Goal: Task Accomplishment & Management: Manage account settings

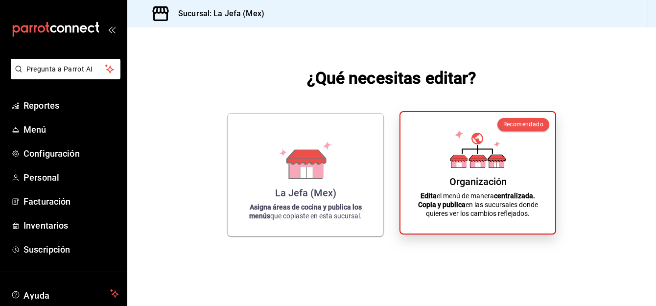
click at [495, 133] on icon at bounding box center [478, 149] width 56 height 38
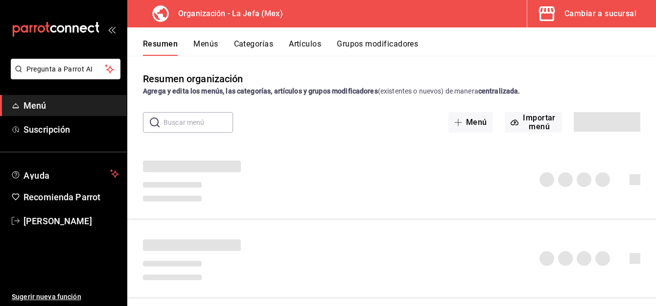
click at [311, 42] on button "Artículos" at bounding box center [305, 47] width 32 height 17
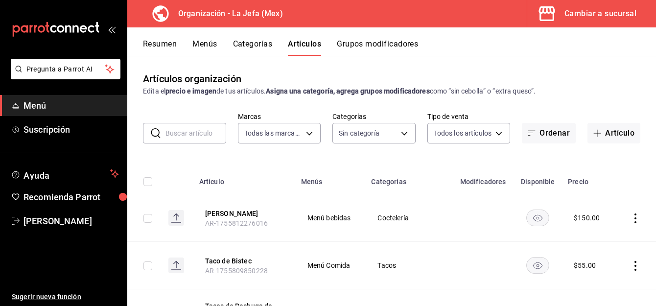
type input "50befb75-0fe5-4750-904c-e3b126ae6c81"
type input "058dbf38-10d5-49e9-8196-fe3ae280a5cc,5d70752b-b594-4e4c-bf8e-a7aab686035c,1f52b…"
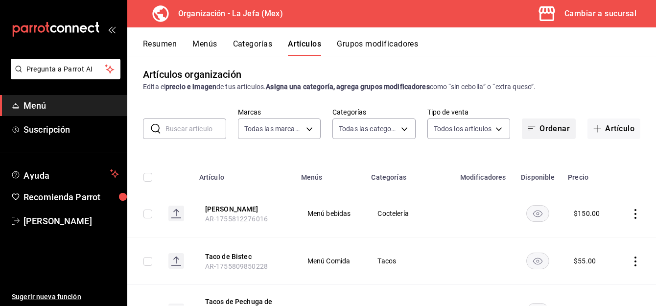
scroll to position [6, 0]
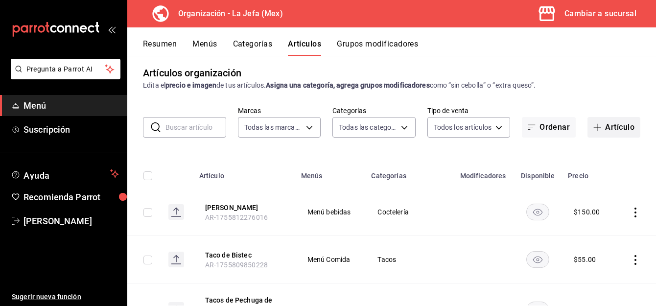
click at [608, 126] on button "Artículo" at bounding box center [614, 127] width 53 height 21
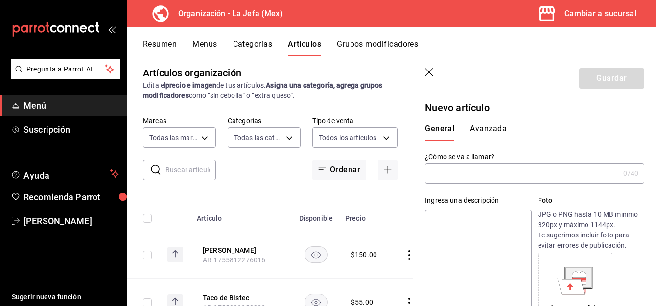
click at [457, 176] on input "text" at bounding box center [522, 174] width 194 height 20
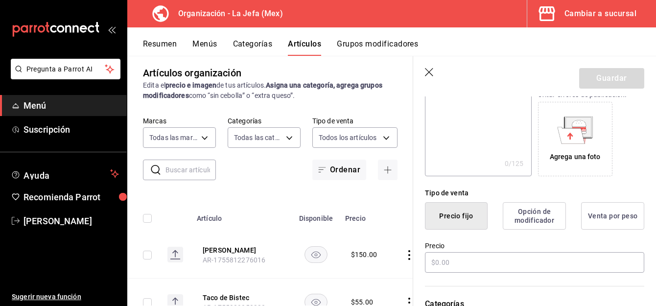
scroll to position [152, 0]
type input "Pasta 4 Quesos Con Pollo"
click at [437, 261] on input "text" at bounding box center [534, 261] width 219 height 21
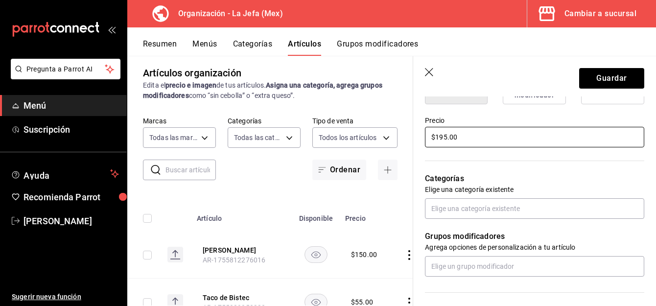
scroll to position [277, 0]
type input "$195.00"
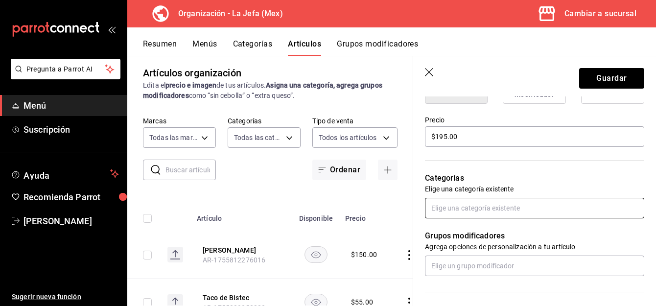
click at [494, 207] on input "text" at bounding box center [534, 208] width 219 height 21
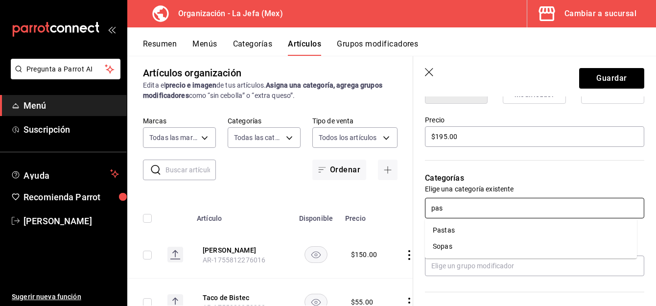
type input "past"
click at [465, 234] on li "Pastas" at bounding box center [531, 230] width 212 height 16
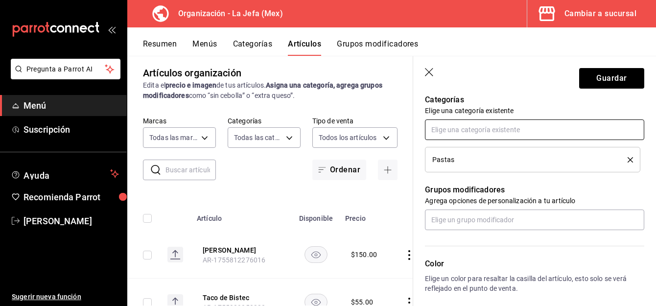
scroll to position [356, 0]
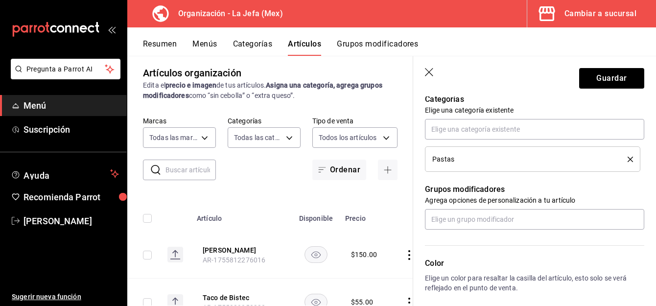
click at [510, 245] on hr at bounding box center [534, 245] width 219 height 0
click at [507, 246] on hr at bounding box center [534, 245] width 219 height 0
click at [600, 82] on button "Guardar" at bounding box center [612, 78] width 65 height 21
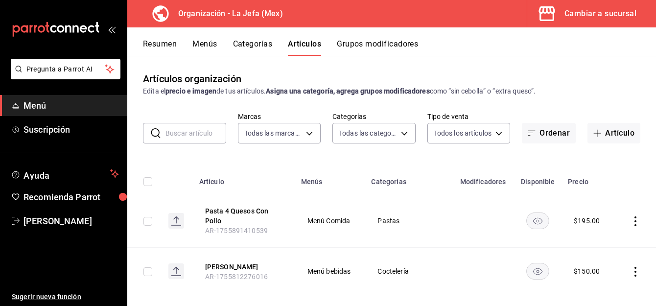
click at [207, 43] on button "Menús" at bounding box center [205, 47] width 24 height 17
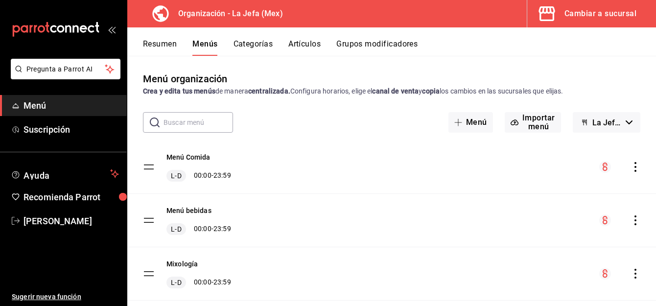
click at [631, 169] on icon "actions" at bounding box center [636, 167] width 10 height 10
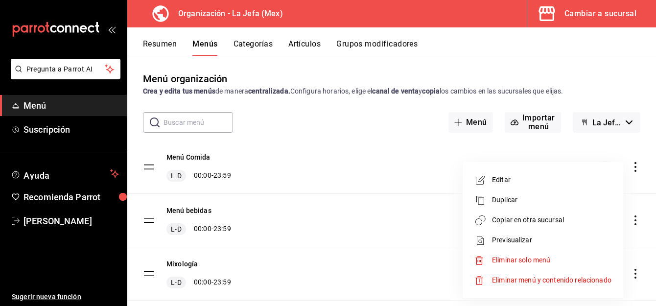
click at [566, 218] on span "Copiar en otra sucursal" at bounding box center [552, 220] width 120 height 10
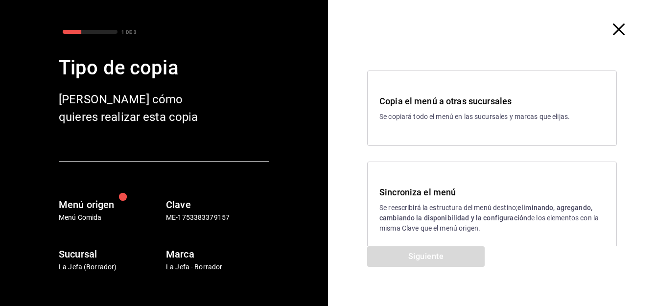
click at [415, 216] on strong "eliminando, agregando, cambiando la disponibilidad y la configuración" at bounding box center [486, 213] width 213 height 18
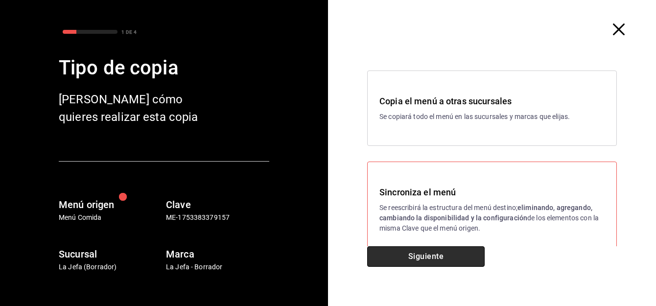
click at [420, 261] on button "Siguiente" at bounding box center [426, 256] width 118 height 21
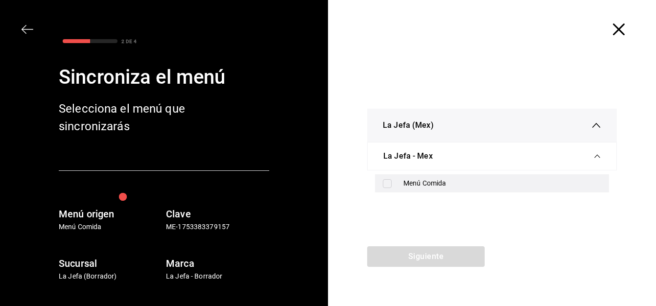
click at [388, 186] on input "checkbox" at bounding box center [387, 183] width 9 height 9
checkbox input "true"
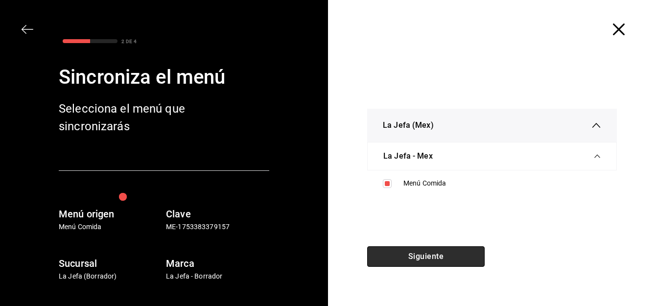
click at [402, 256] on button "Siguiente" at bounding box center [426, 256] width 118 height 21
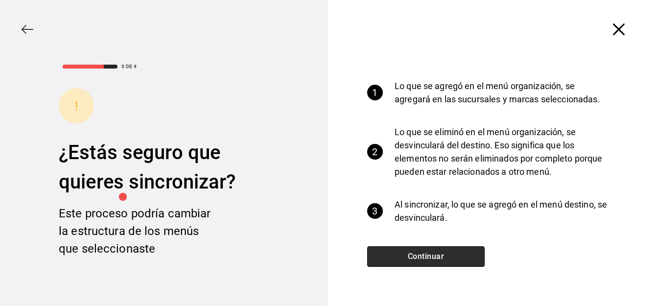
click at [402, 256] on button "Continuar" at bounding box center [426, 256] width 118 height 21
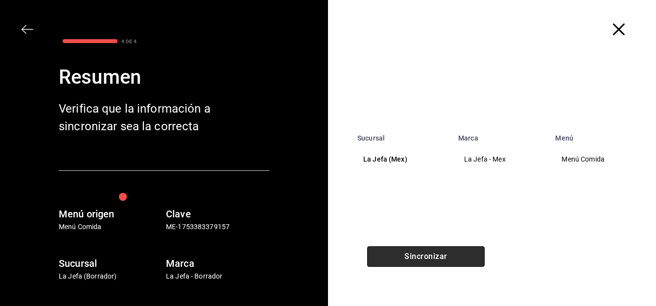
click at [402, 256] on button "Sincronizar" at bounding box center [426, 256] width 118 height 21
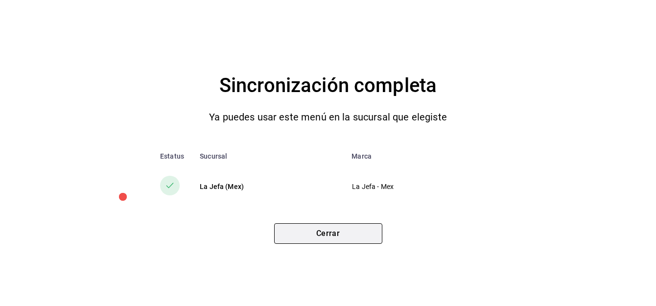
click at [360, 236] on button "Cerrar" at bounding box center [328, 233] width 108 height 21
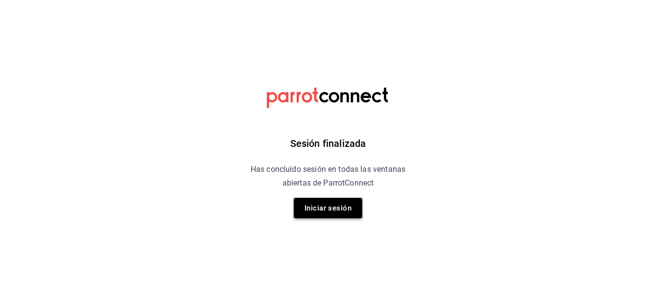
click at [335, 206] on button "Iniciar sesión" at bounding box center [328, 208] width 69 height 21
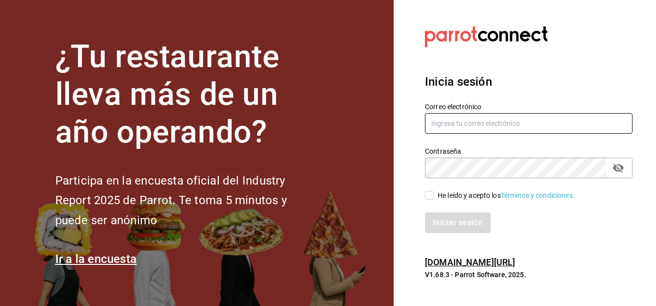
click at [463, 125] on input "text" at bounding box center [529, 123] width 208 height 21
type input "alfredo.g.f@hotmail.com"
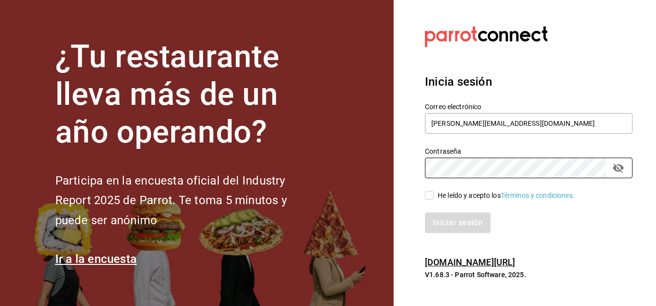
click at [431, 194] on input "He leído y acepto los Términos y condiciones." at bounding box center [429, 195] width 9 height 9
checkbox input "true"
click at [453, 222] on button "Iniciar sesión" at bounding box center [458, 223] width 67 height 21
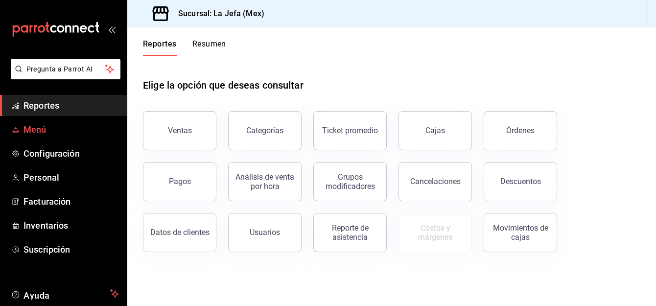
click at [34, 129] on span "Menú" at bounding box center [72, 129] width 96 height 13
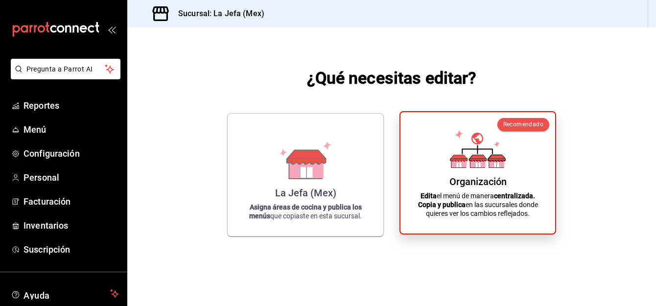
click at [455, 195] on p "Edita el menú de manera centralizada. Copia y publica en las sucursales donde q…" at bounding box center [477, 205] width 131 height 26
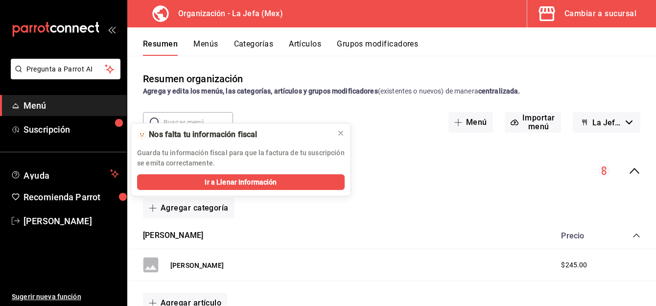
click at [311, 44] on button "Artículos" at bounding box center [305, 47] width 32 height 17
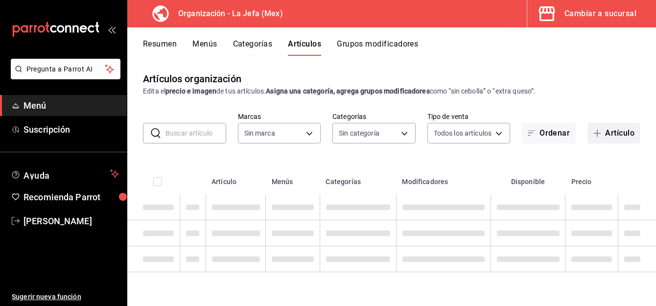
type input "50befb75-0fe5-4750-904c-e3b126ae6c81"
click at [618, 129] on button "Artículo" at bounding box center [614, 133] width 53 height 21
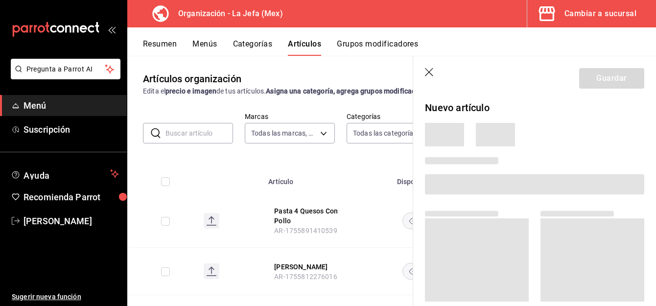
type input "058dbf38-10d5-49e9-8196-fe3ae280a5cc,5d70752b-b594-4e4c-bf8e-a7aab686035c,1f52b…"
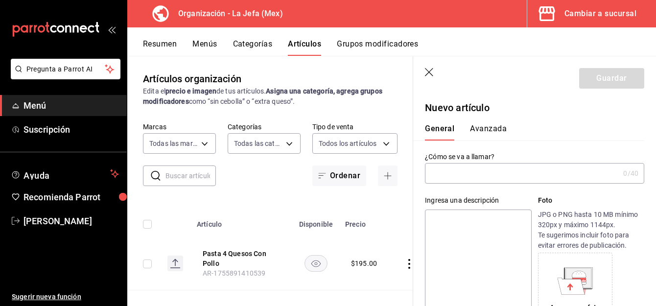
type input "AR-1755893896239"
click at [453, 178] on input "text" at bounding box center [522, 174] width 194 height 20
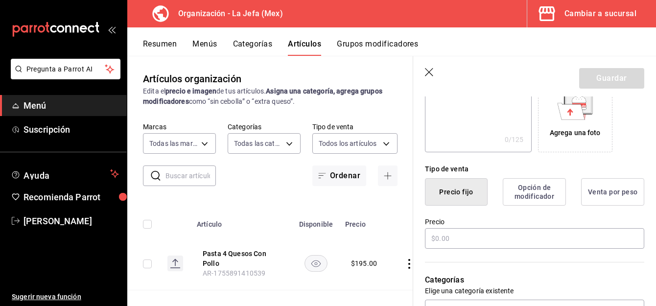
scroll to position [175, 0]
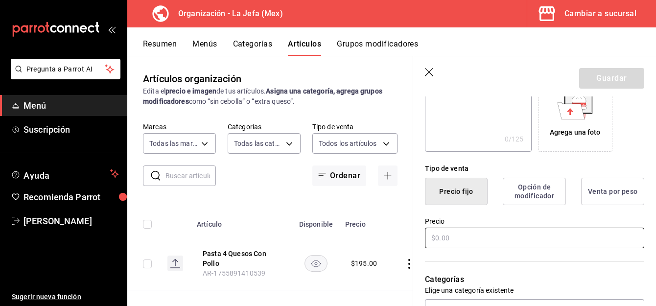
type input "Luces de Havan"
click at [458, 240] on input "text" at bounding box center [534, 238] width 219 height 21
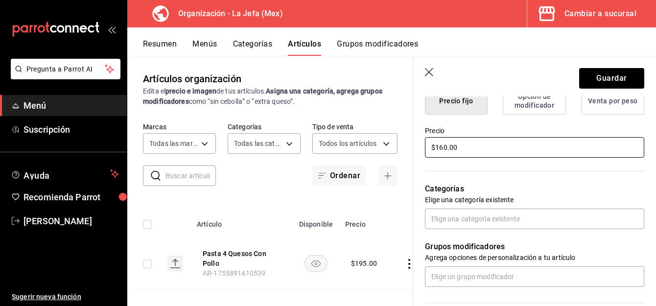
scroll to position [279, 0]
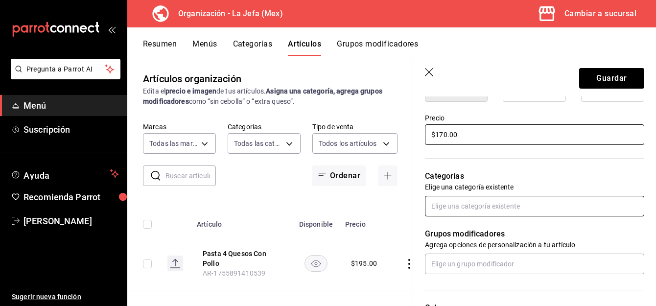
type input "$170.00"
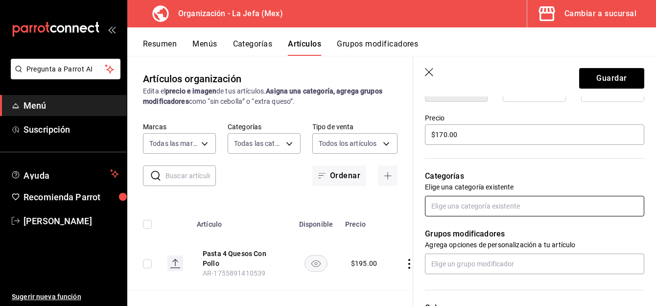
click at [458, 206] on input "text" at bounding box center [534, 206] width 219 height 21
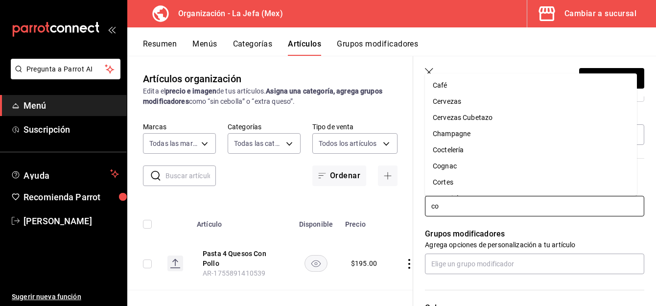
type input "coc"
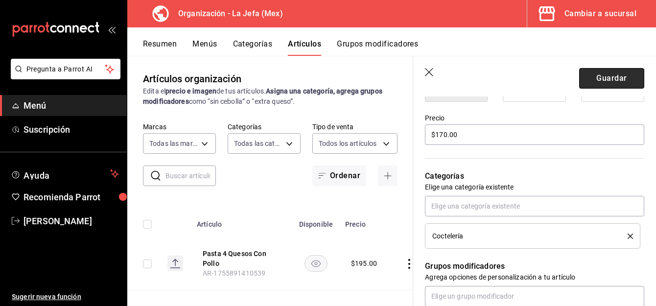
click at [603, 80] on button "Guardar" at bounding box center [612, 78] width 65 height 21
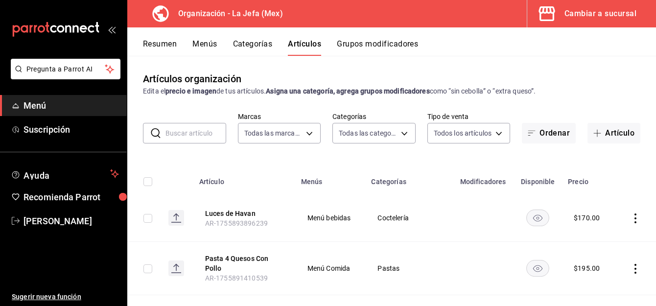
click at [200, 44] on button "Menús" at bounding box center [205, 47] width 24 height 17
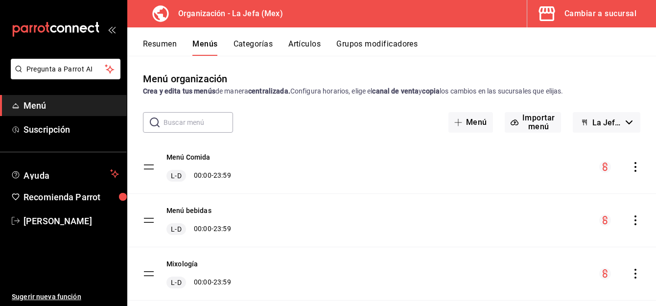
click at [631, 219] on icon "actions" at bounding box center [636, 221] width 10 height 10
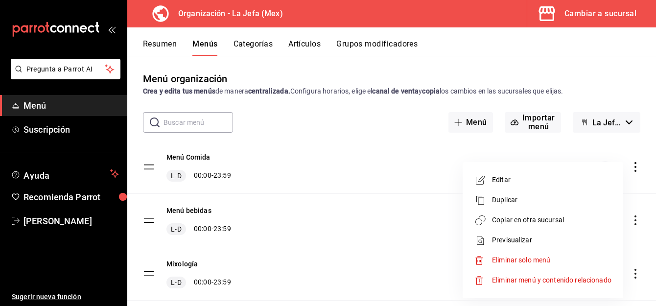
click at [537, 217] on span "Copiar en otra sucursal" at bounding box center [552, 220] width 120 height 10
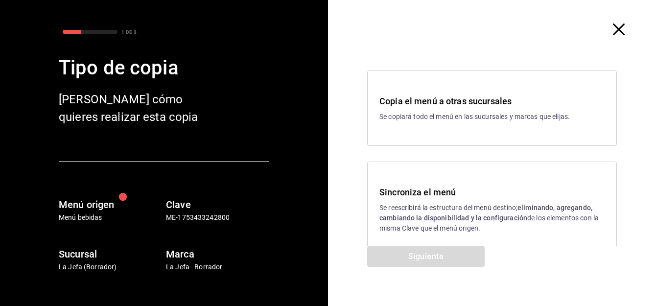
click at [454, 198] on h3 "Sincroniza el menú" at bounding box center [492, 192] width 225 height 13
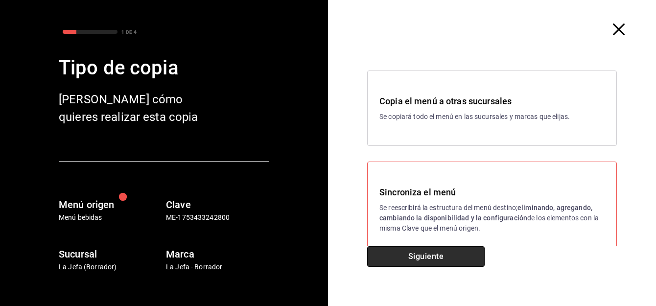
click at [396, 262] on button "Siguiente" at bounding box center [426, 256] width 118 height 21
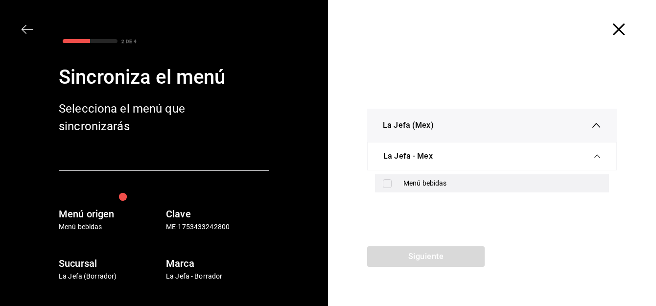
click at [387, 184] on input "checkbox" at bounding box center [387, 183] width 9 height 9
checkbox input "true"
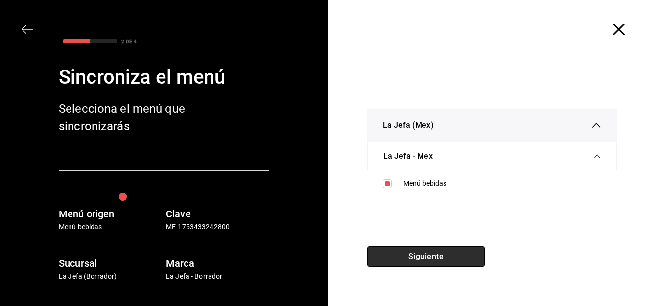
click at [411, 260] on button "Siguiente" at bounding box center [426, 256] width 118 height 21
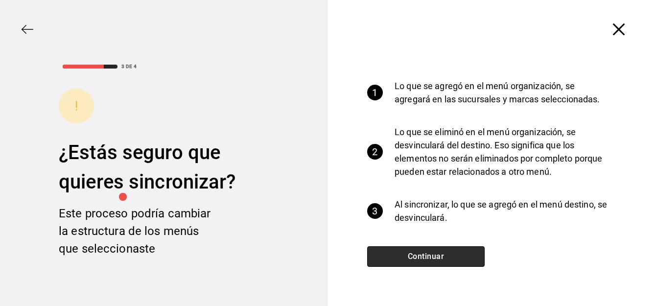
click at [443, 260] on button "Continuar" at bounding box center [426, 256] width 118 height 21
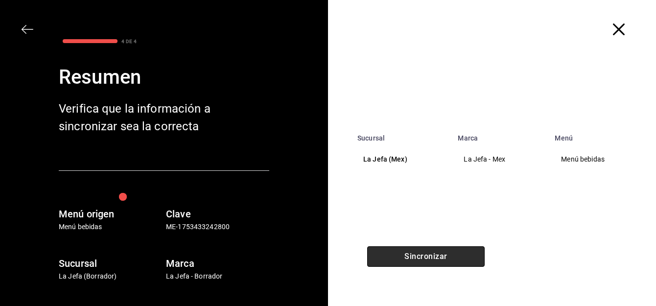
click at [443, 260] on button "Sincronizar" at bounding box center [426, 256] width 118 height 21
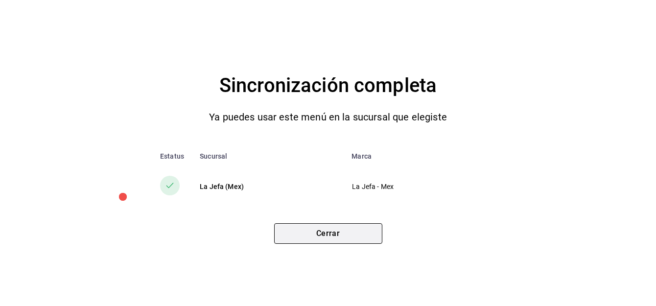
click at [350, 235] on button "Cerrar" at bounding box center [328, 233] width 108 height 21
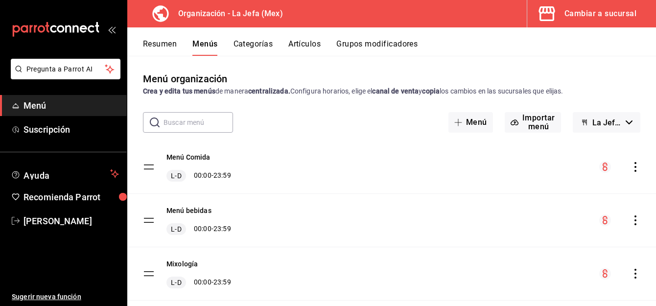
click at [308, 48] on button "Artículos" at bounding box center [305, 47] width 32 height 17
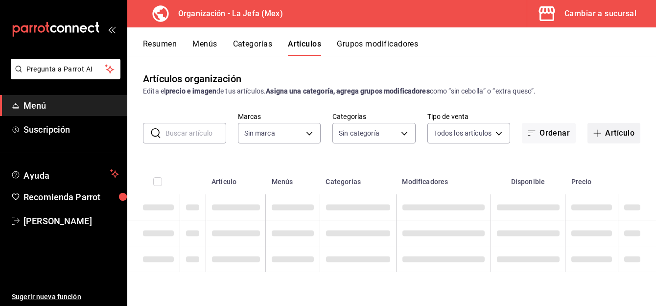
click at [612, 140] on button "Artículo" at bounding box center [614, 133] width 53 height 21
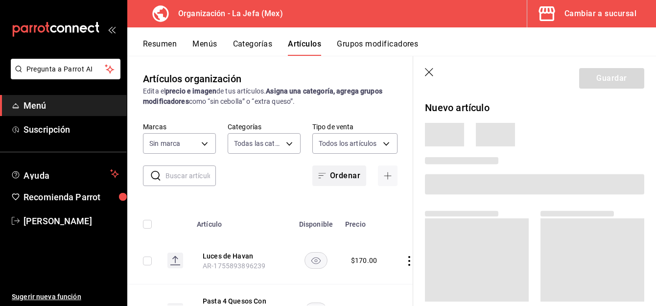
type input "058dbf38-10d5-49e9-8196-fe3ae280a5cc,5d70752b-b594-4e4c-bf8e-a7aab686035c,1f52b…"
type input "50befb75-0fe5-4750-904c-e3b126ae6c81"
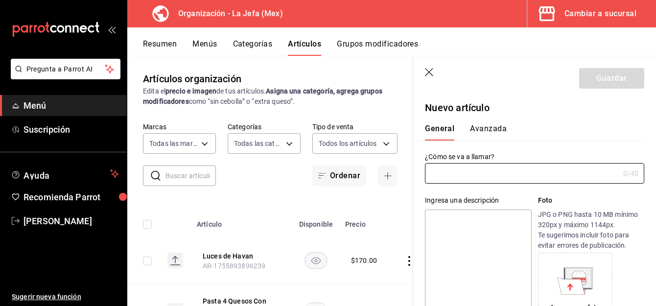
type input "AR-1755895261300"
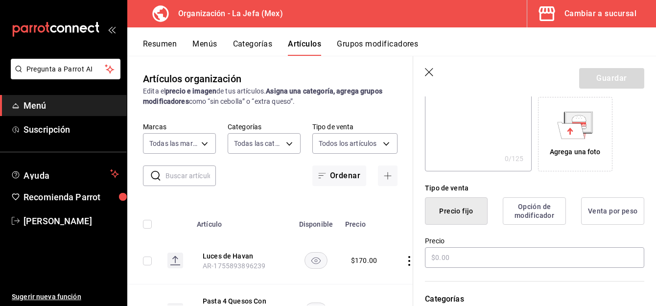
scroll to position [156, 0]
type input "Extra Frutos Rojos"
click at [462, 263] on input "text" at bounding box center [534, 257] width 219 height 21
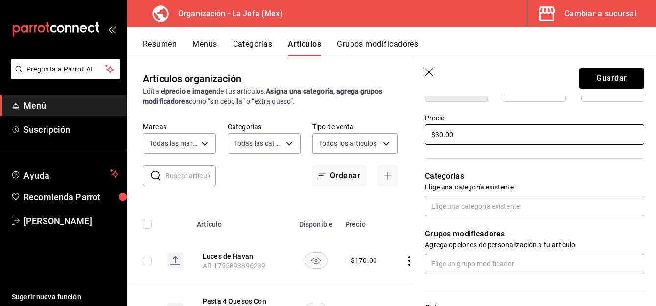
scroll to position [280, 0]
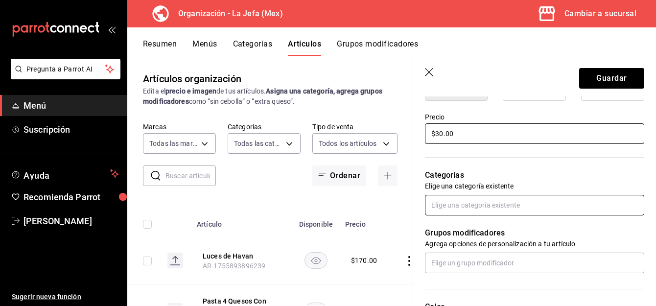
type input "$30.00"
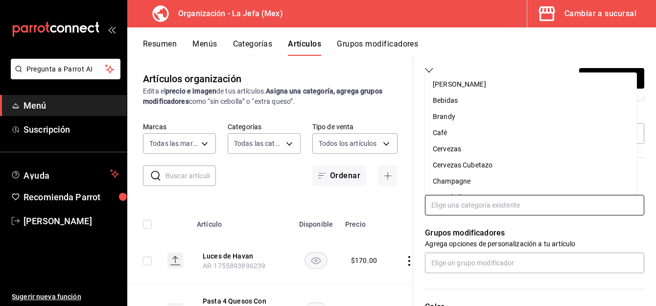
click at [461, 210] on input "text" at bounding box center [534, 205] width 219 height 21
type input "gin"
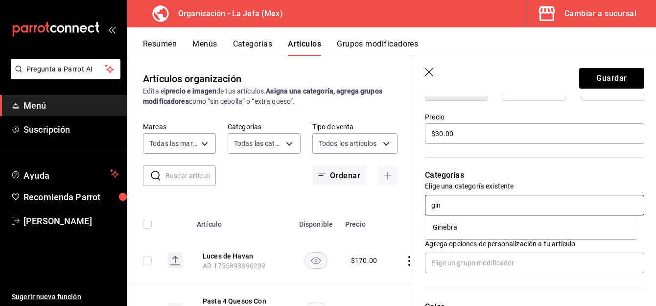
click at [464, 229] on li "Ginebra" at bounding box center [531, 227] width 212 height 16
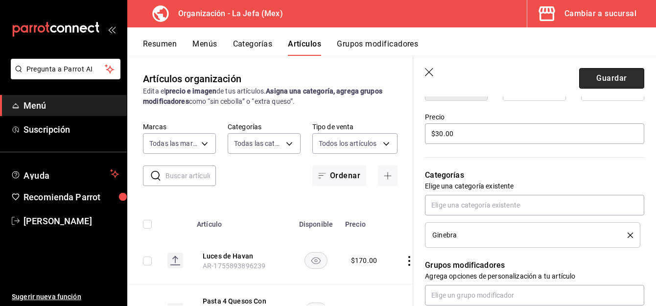
click at [600, 78] on button "Guardar" at bounding box center [612, 78] width 65 height 21
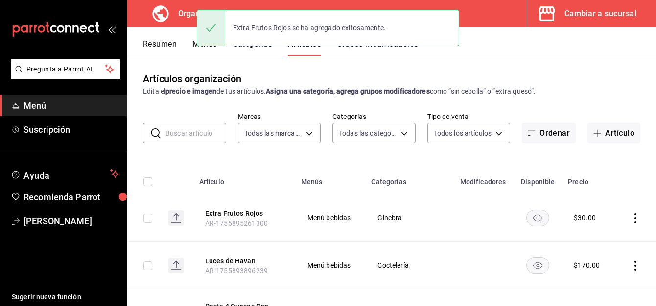
click at [193, 46] on button "Menús" at bounding box center [205, 47] width 24 height 17
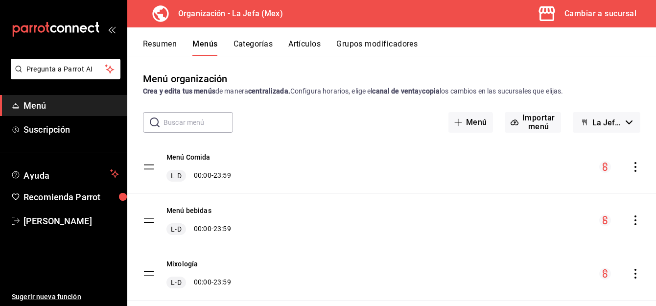
click at [631, 223] on icon "actions" at bounding box center [636, 221] width 10 height 10
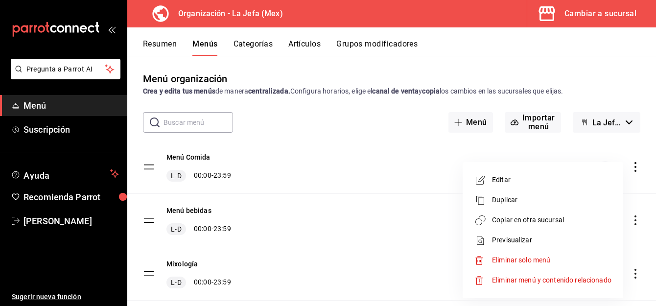
click at [560, 219] on span "Copiar en otra sucursal" at bounding box center [552, 220] width 120 height 10
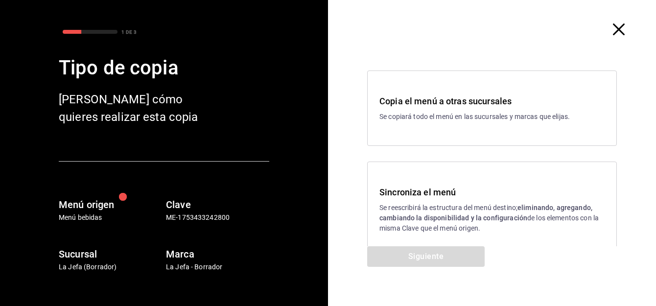
click at [449, 200] on div "Sincroniza el menú Se reescribirá la estructura del menú destino; eliminando, a…" at bounding box center [492, 210] width 225 height 48
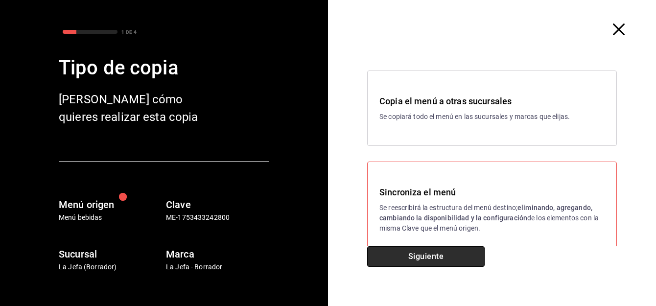
click at [409, 261] on button "Siguiente" at bounding box center [426, 256] width 118 height 21
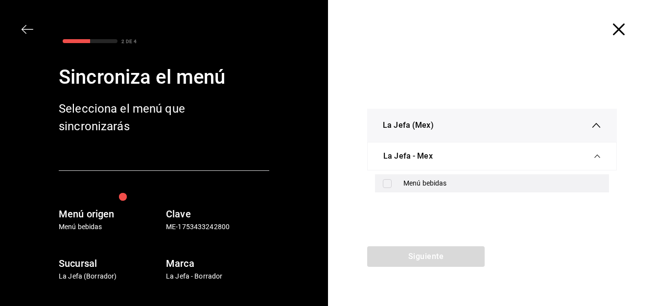
click at [387, 186] on input "checkbox" at bounding box center [387, 183] width 9 height 9
checkbox input "true"
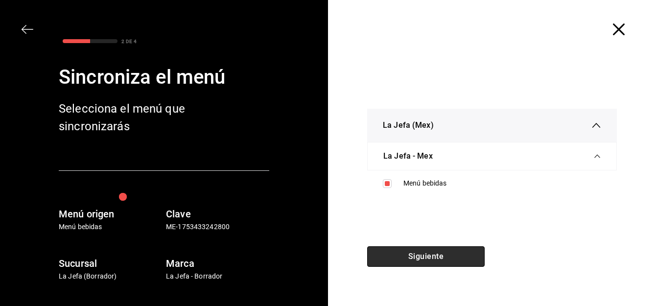
click at [402, 256] on button "Siguiente" at bounding box center [426, 256] width 118 height 21
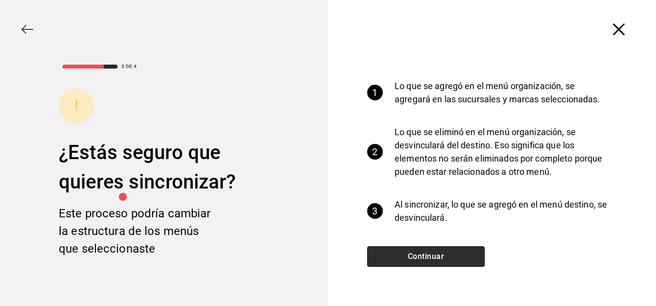
click at [402, 256] on button "Continuar" at bounding box center [426, 256] width 118 height 21
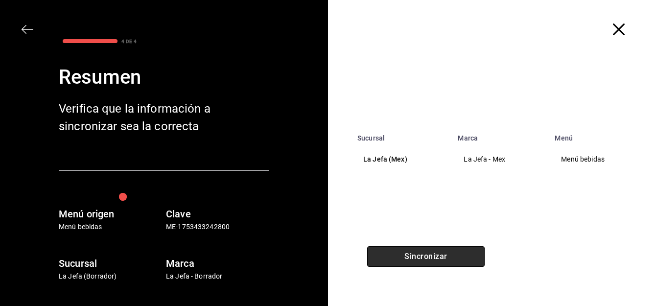
click at [402, 256] on button "Sincronizar" at bounding box center [426, 256] width 118 height 21
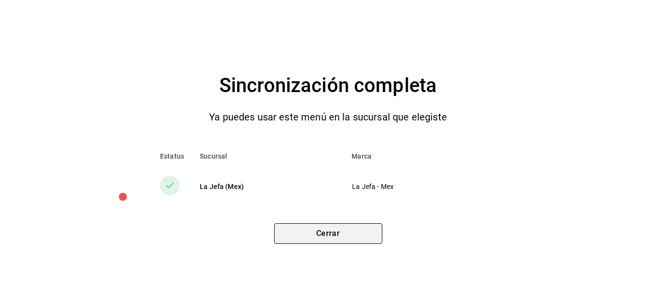
click at [365, 226] on button "Cerrar" at bounding box center [328, 233] width 108 height 21
